Goal: Task Accomplishment & Management: Use online tool/utility

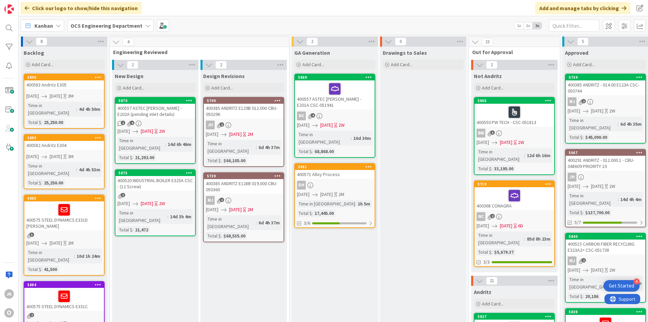
scroll to position [15, 585]
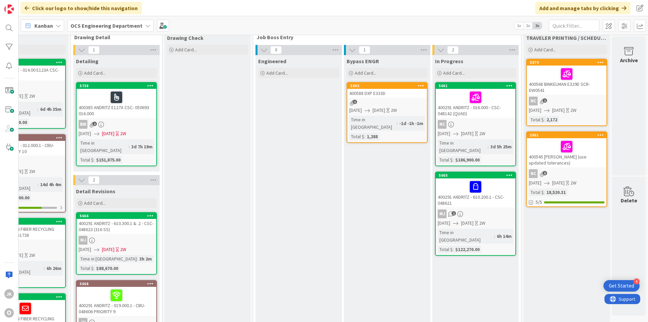
click at [374, 95] on div "400588 DXP E333D" at bounding box center [387, 93] width 80 height 9
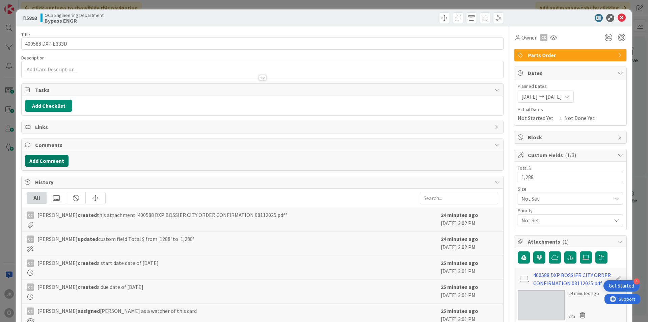
click at [36, 159] on button "Add Comment" at bounding box center [47, 161] width 44 height 12
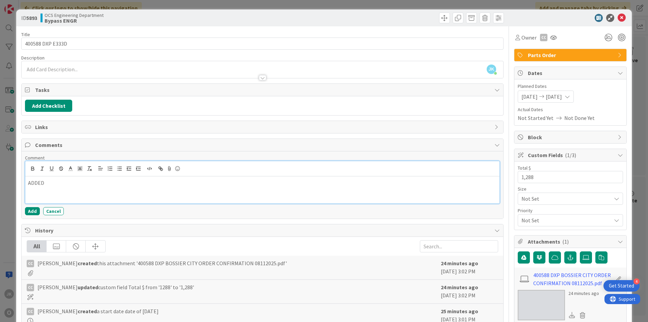
click at [179, 185] on p "ADDED" at bounding box center [262, 183] width 469 height 8
click at [33, 214] on button "Add" at bounding box center [32, 211] width 15 height 8
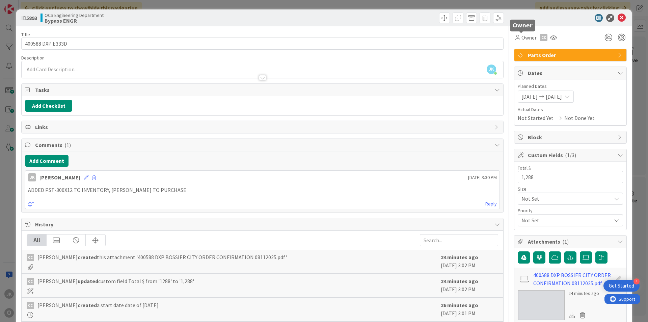
click at [538, 53] on span "Parts Order" at bounding box center [571, 55] width 86 height 8
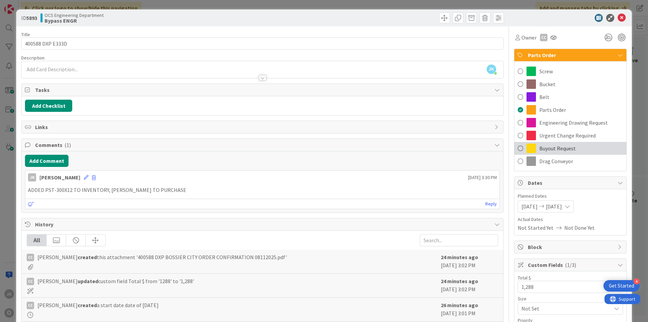
click at [548, 145] on span "Buyout Request" at bounding box center [558, 148] width 36 height 8
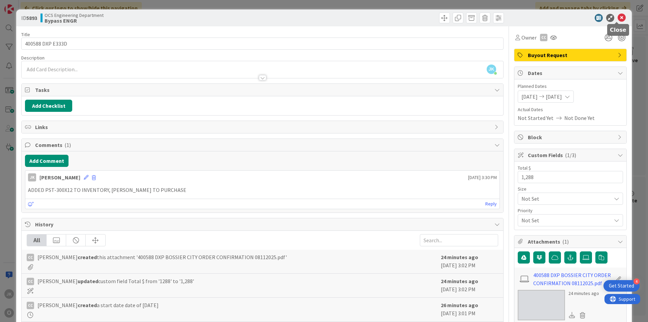
click at [619, 20] on icon at bounding box center [622, 18] width 8 height 8
